Goal: Navigation & Orientation: Find specific page/section

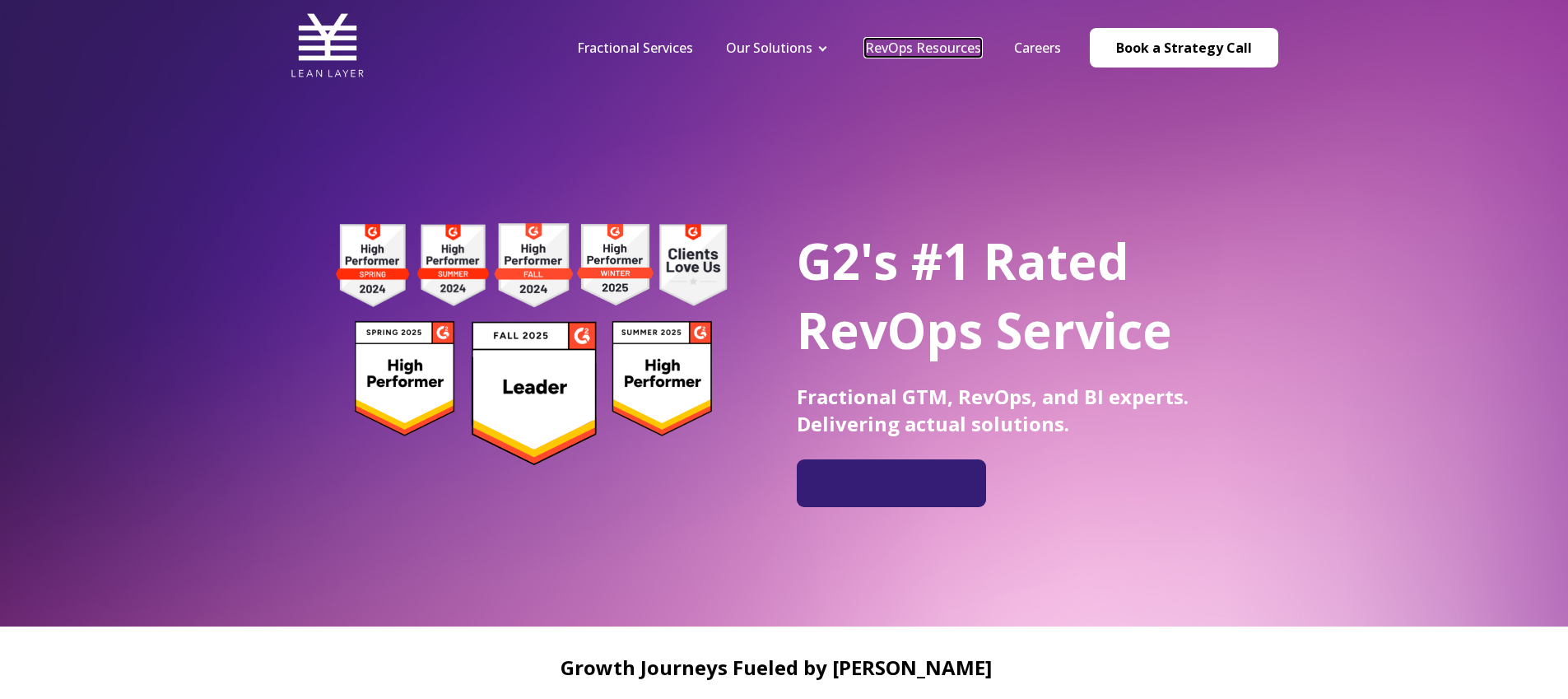
click at [963, 51] on link "RevOps Resources" at bounding box center [922, 47] width 116 height 18
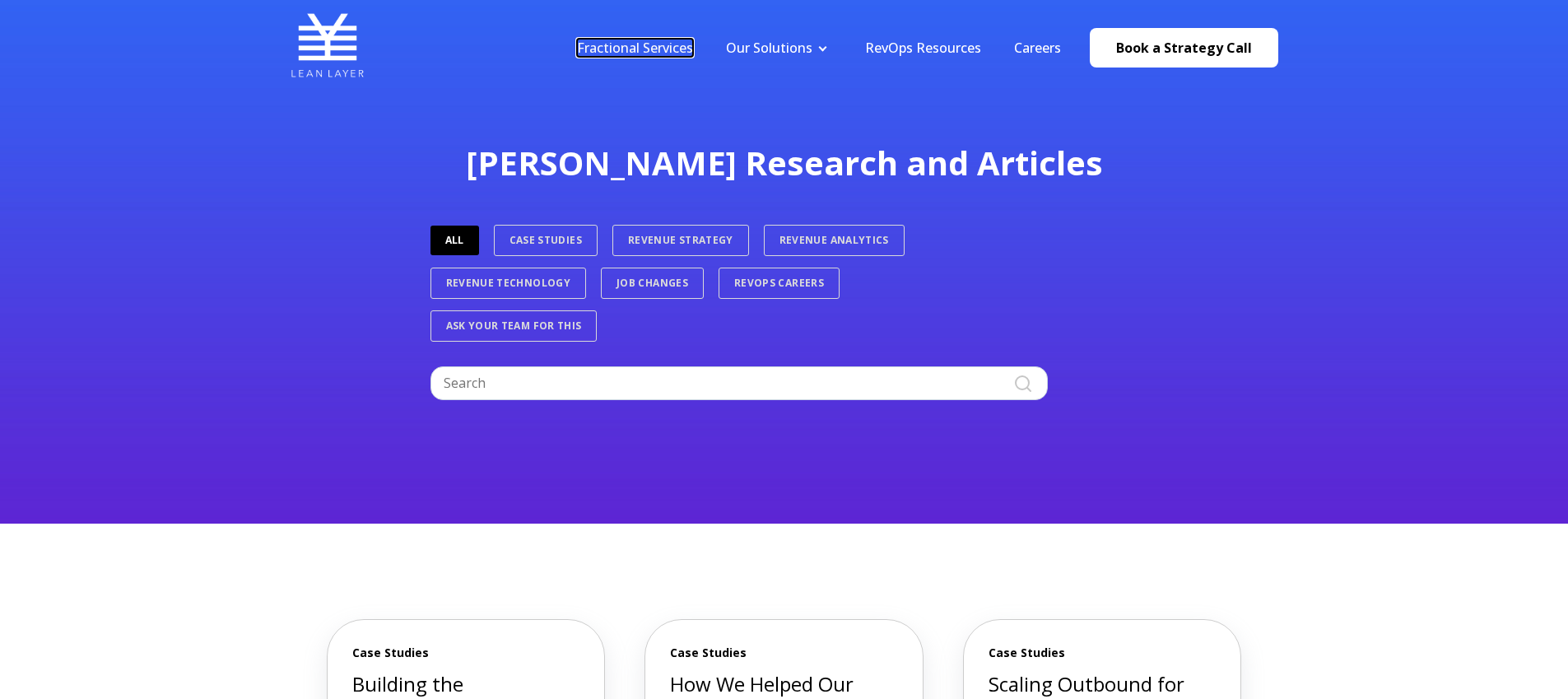
click at [603, 44] on link "Fractional Services" at bounding box center [634, 47] width 116 height 18
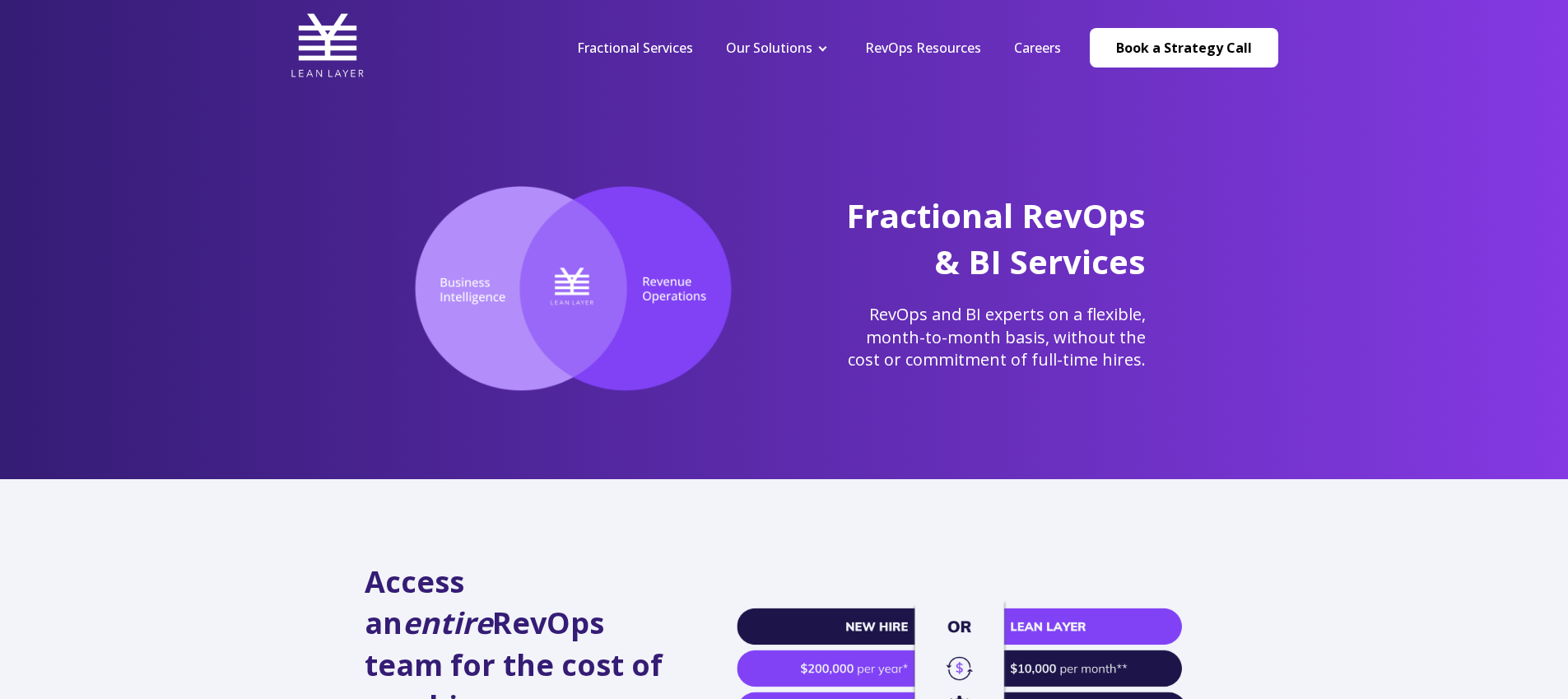
click at [479, 39] on div "Fractional Services Our Solutions Revenue Tech Revenue Analytics Revenue Strate…" at bounding box center [784, 47] width 988 height 79
click at [326, 56] on img at bounding box center [328, 46] width 74 height 74
